Goal: Task Accomplishment & Management: Use online tool/utility

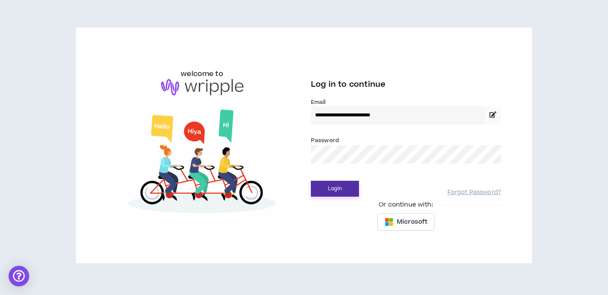
click at [338, 193] on button "Login" at bounding box center [335, 189] width 48 height 16
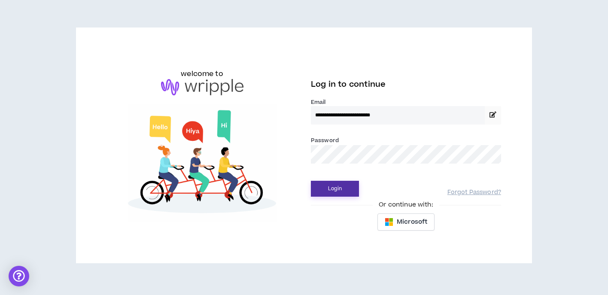
click at [331, 192] on button "Login" at bounding box center [335, 189] width 48 height 16
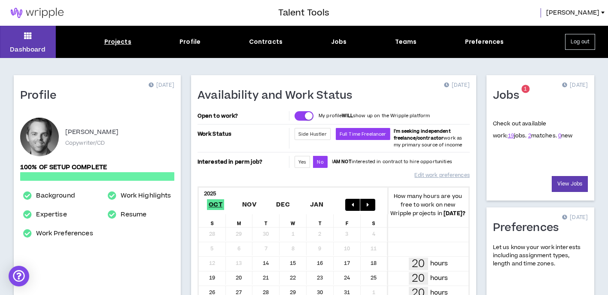
click at [121, 39] on div "Projects" at bounding box center [117, 41] width 27 height 9
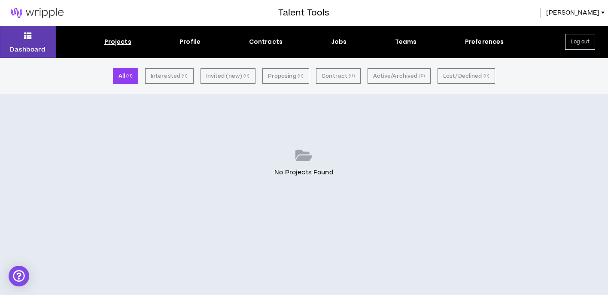
click at [112, 39] on div "Projects" at bounding box center [117, 41] width 27 height 9
click at [115, 42] on div "Projects" at bounding box center [117, 41] width 27 height 9
click at [28, 41] on icon at bounding box center [28, 36] width 8 height 12
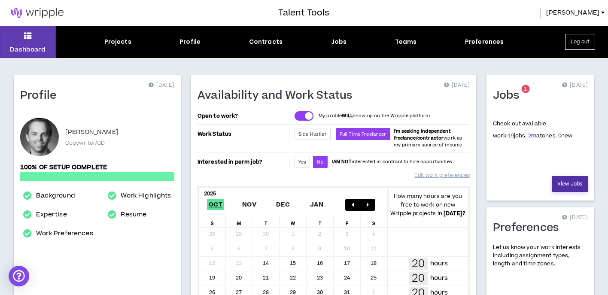
click at [566, 186] on link "View Jobs" at bounding box center [570, 184] width 36 height 16
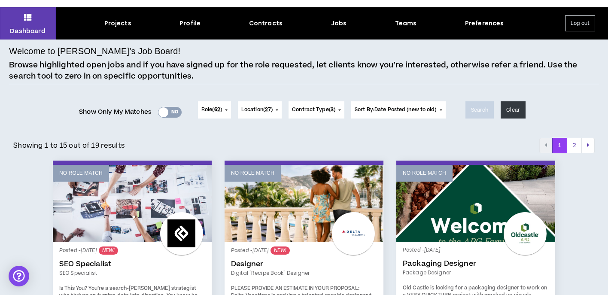
scroll to position [21, 0]
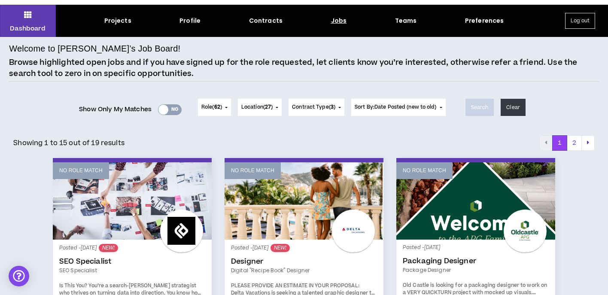
click at [170, 107] on div "Yes No" at bounding box center [170, 109] width 24 height 11
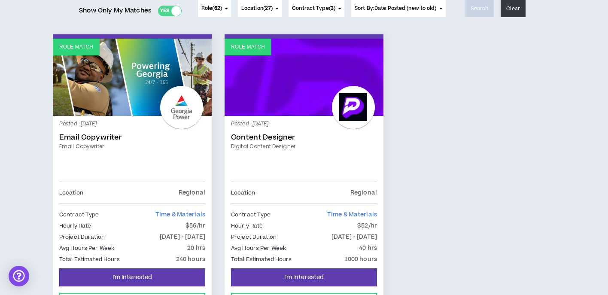
scroll to position [0, 0]
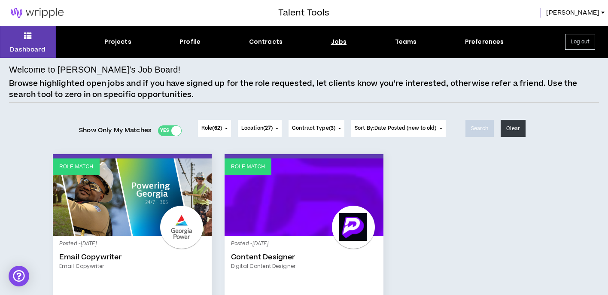
click at [161, 129] on div "Yes No" at bounding box center [170, 130] width 24 height 11
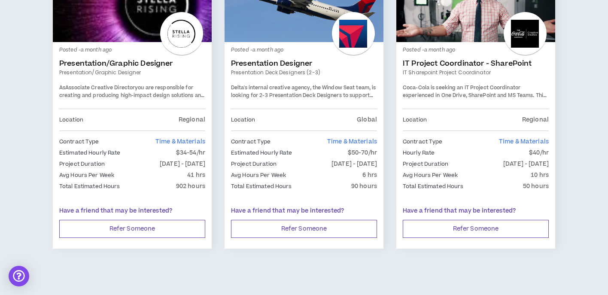
scroll to position [1503, 0]
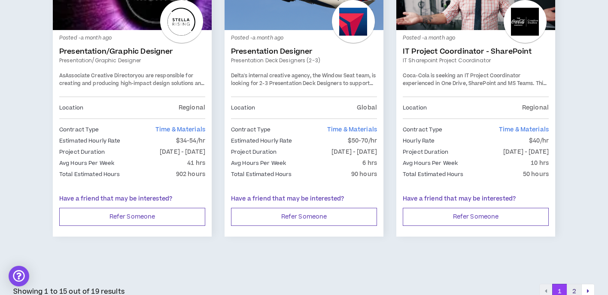
click at [572, 284] on button "2" at bounding box center [574, 291] width 15 height 15
